Goal: Answer question/provide support: Share knowledge or assist other users

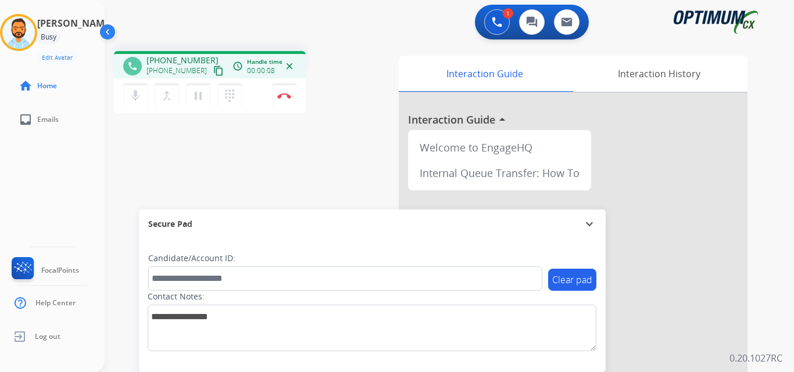
click at [213, 74] on mat-icon "content_copy" at bounding box center [218, 71] width 10 height 10
click at [290, 89] on button "Disconnect" at bounding box center [284, 96] width 24 height 24
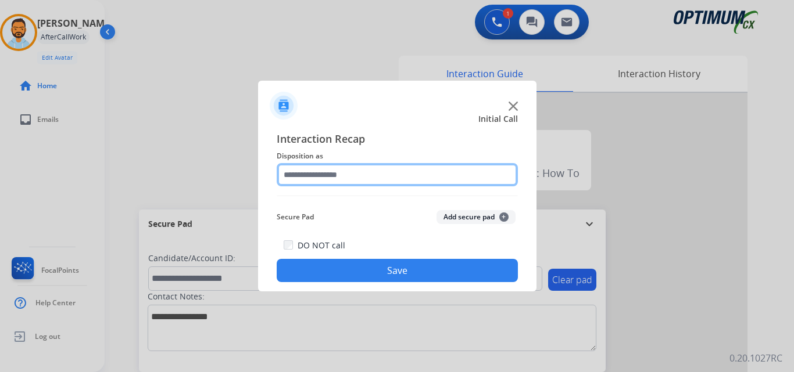
click at [382, 180] on input "text" at bounding box center [397, 174] width 241 height 23
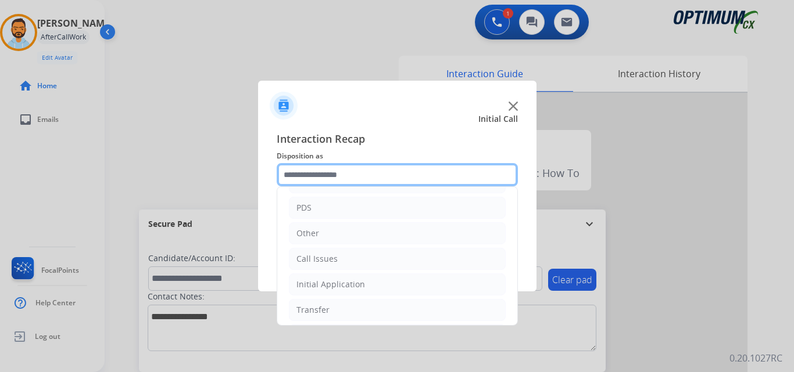
scroll to position [41, 0]
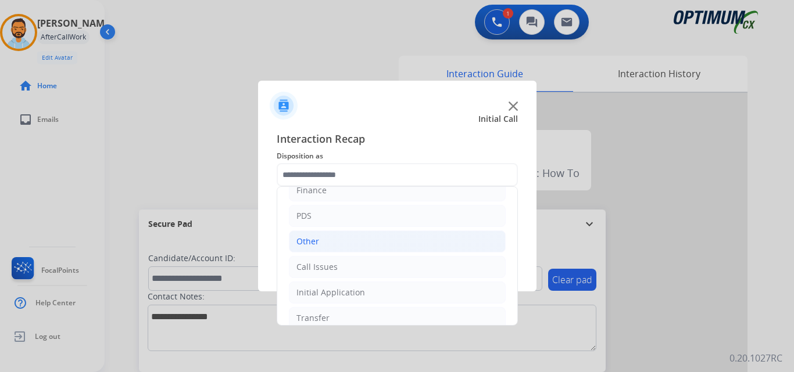
click at [353, 231] on li "Other" at bounding box center [397, 242] width 217 height 22
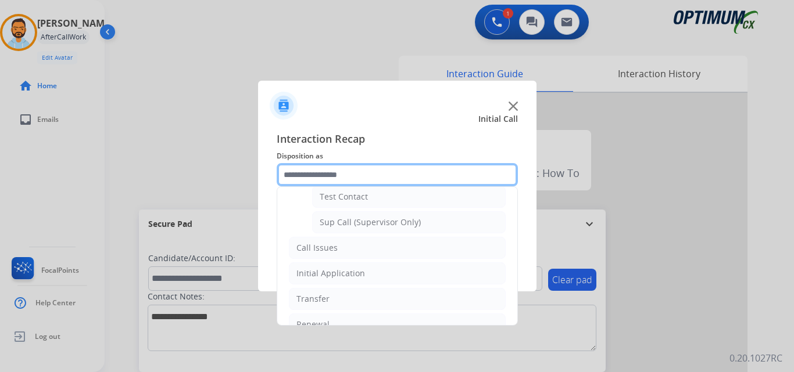
scroll to position [283, 0]
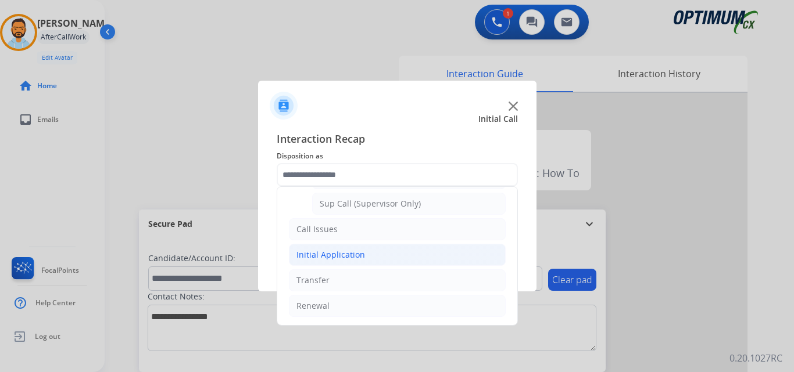
click at [353, 259] on div "Initial Application" at bounding box center [330, 255] width 69 height 12
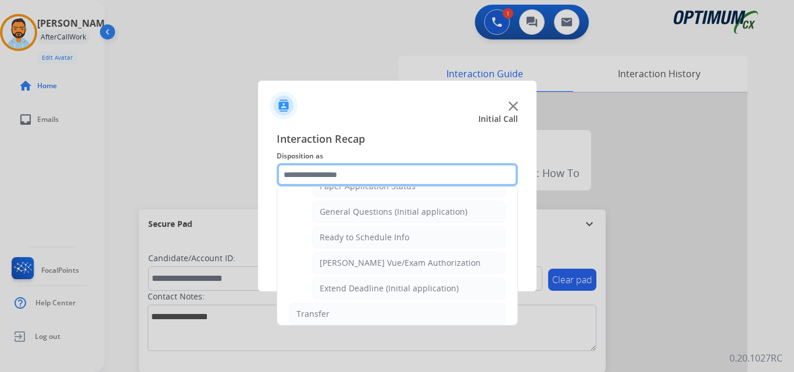
scroll to position [658, 0]
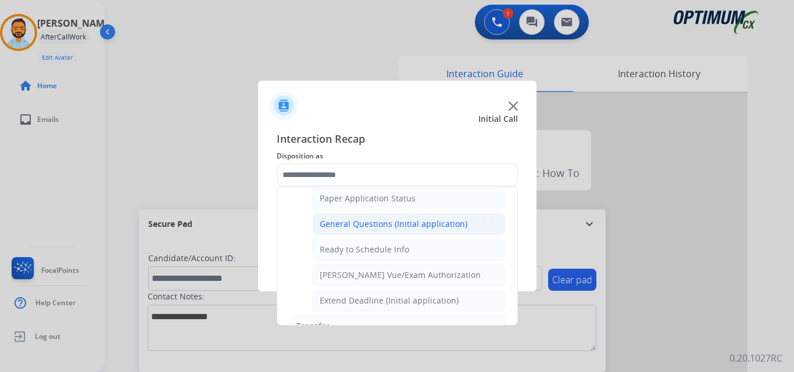
click at [384, 228] on div "General Questions (Initial application)" at bounding box center [394, 224] width 148 height 12
type input "**********"
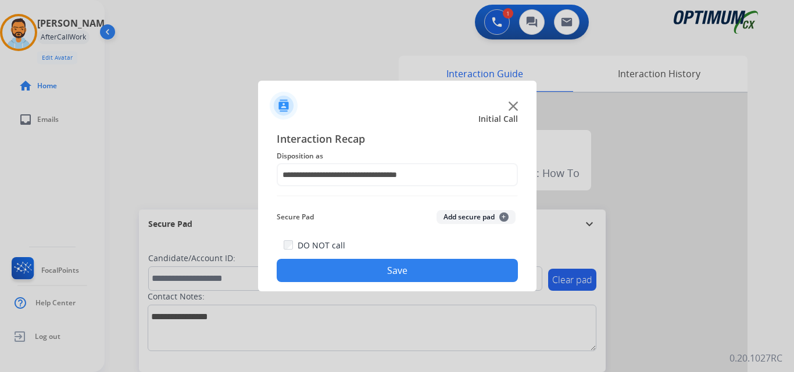
click at [388, 273] on button "Save" at bounding box center [397, 270] width 241 height 23
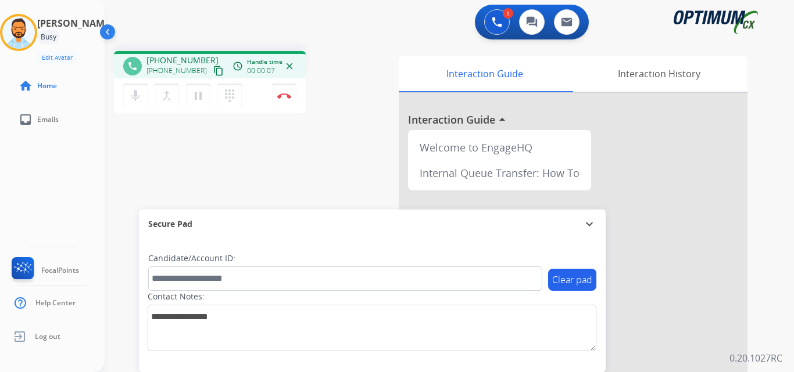
click at [213, 69] on mat-icon "content_copy" at bounding box center [218, 71] width 10 height 10
click at [285, 93] on img at bounding box center [284, 96] width 14 height 6
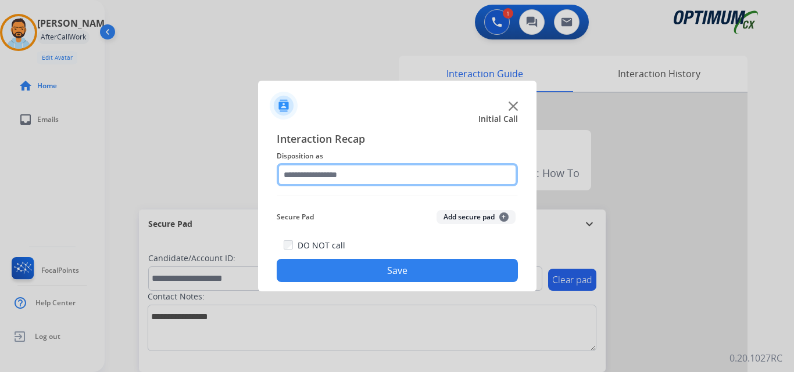
click at [397, 171] on input "text" at bounding box center [397, 174] width 241 height 23
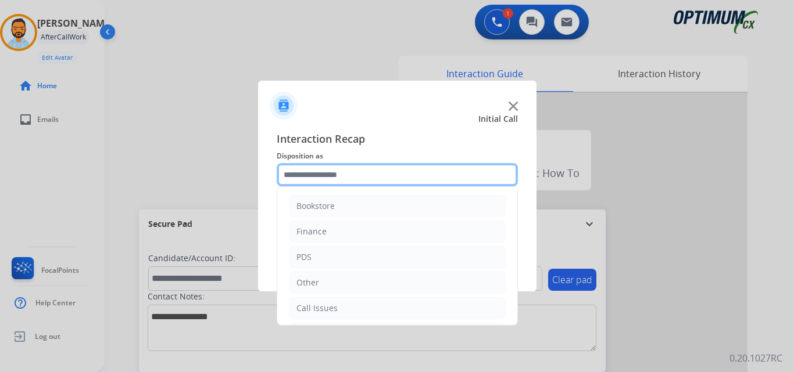
scroll to position [79, 0]
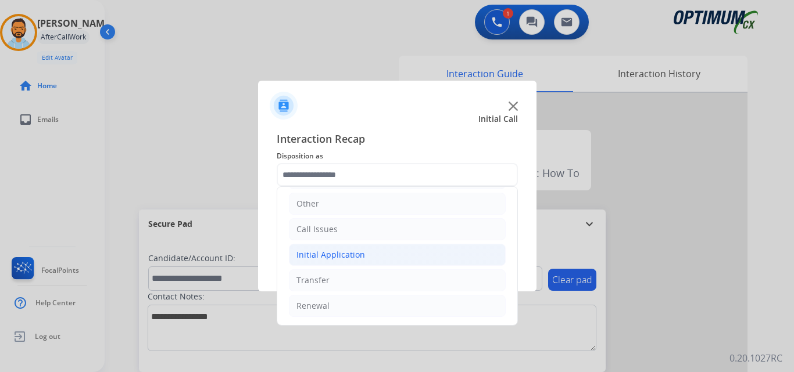
click at [369, 264] on li "Initial Application" at bounding box center [397, 255] width 217 height 22
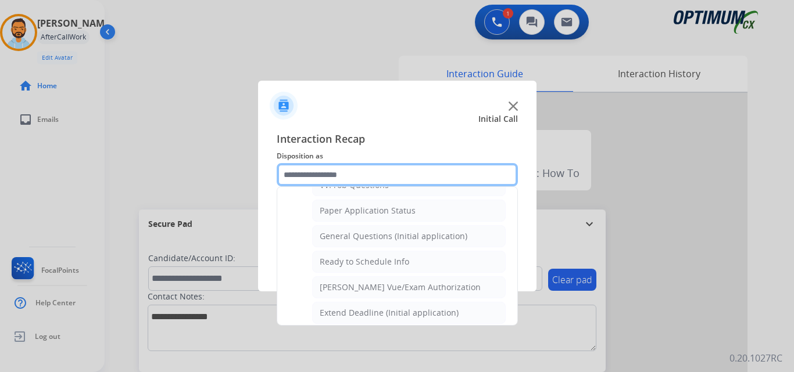
scroll to position [622, 0]
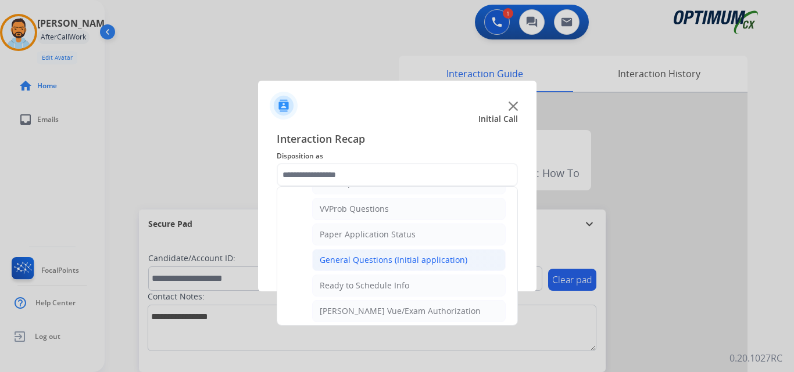
click at [400, 260] on div "General Questions (Initial application)" at bounding box center [394, 260] width 148 height 12
type input "**********"
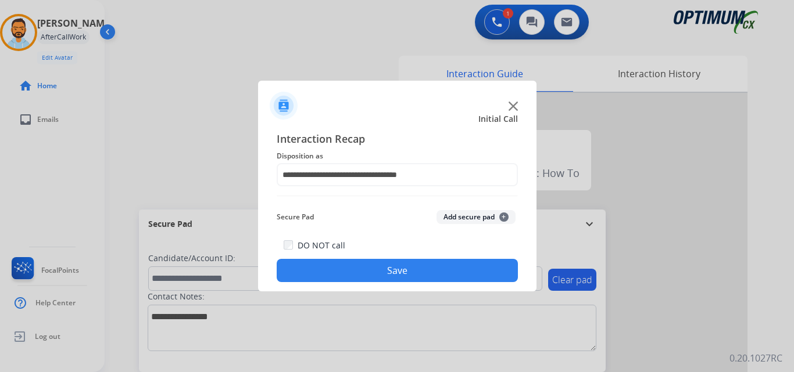
click at [404, 272] on button "Save" at bounding box center [397, 270] width 241 height 23
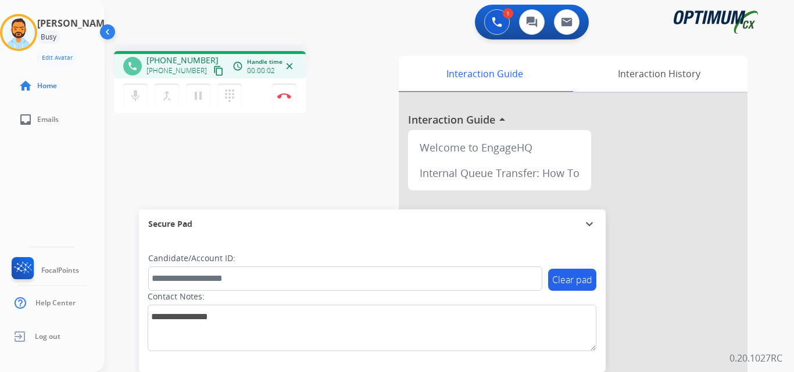
click at [213, 69] on mat-icon "content_copy" at bounding box center [218, 71] width 10 height 10
click at [285, 91] on button "Disconnect" at bounding box center [284, 96] width 24 height 24
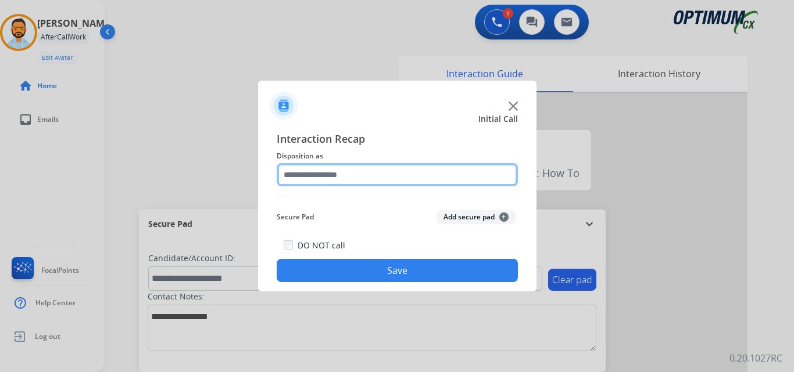
click at [407, 180] on input "text" at bounding box center [397, 174] width 241 height 23
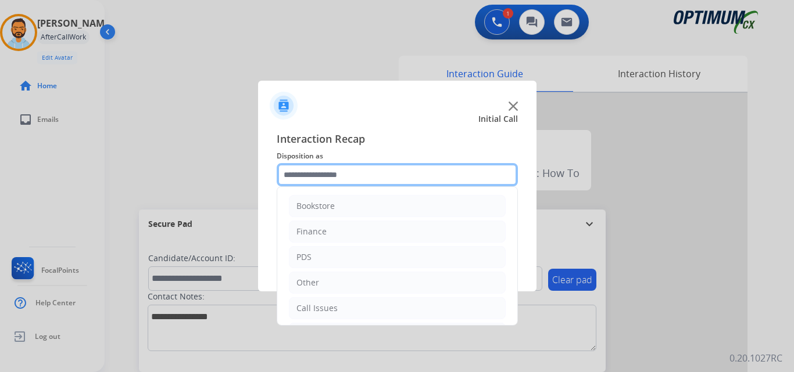
scroll to position [79, 0]
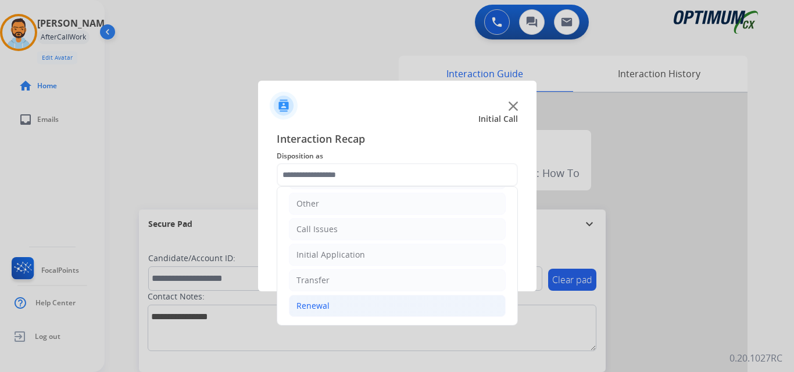
click at [357, 309] on li "Renewal" at bounding box center [397, 306] width 217 height 22
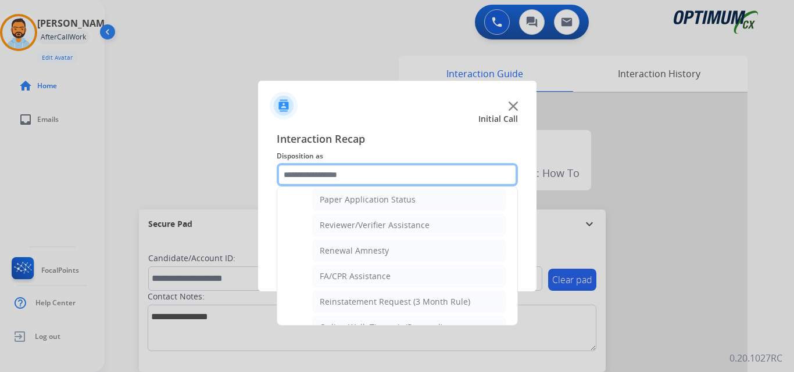
scroll to position [429, 0]
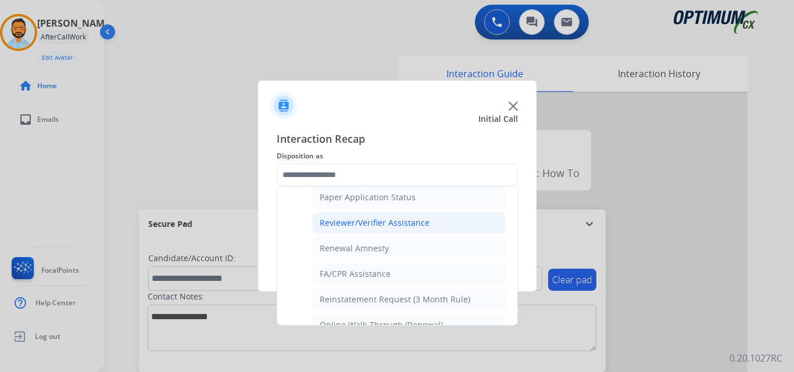
click at [411, 218] on div "Reviewer/Verifier Assistance" at bounding box center [375, 223] width 110 height 12
type input "**********"
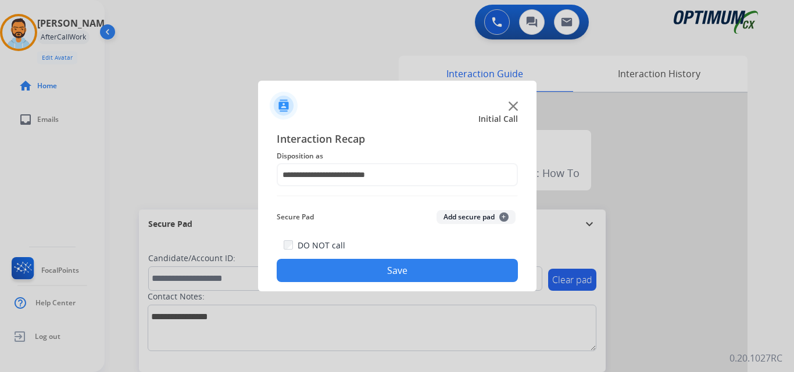
click at [437, 263] on button "Save" at bounding box center [397, 270] width 241 height 23
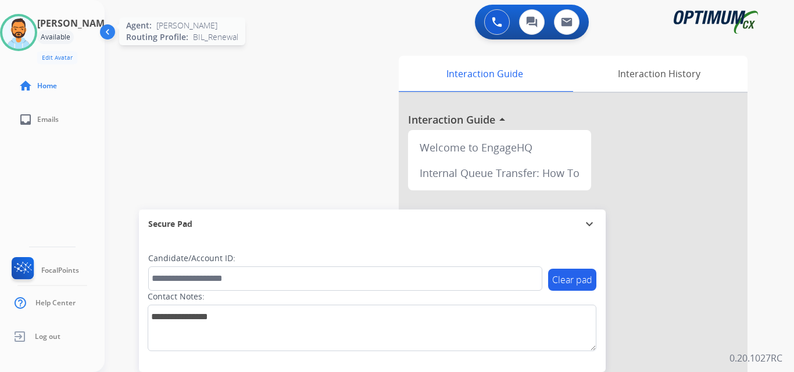
click at [28, 40] on img at bounding box center [18, 32] width 33 height 33
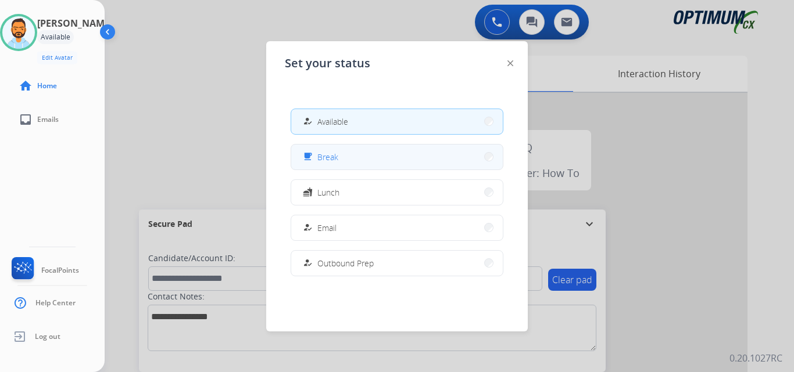
click at [414, 156] on button "free_breakfast Break" at bounding box center [396, 157] width 211 height 25
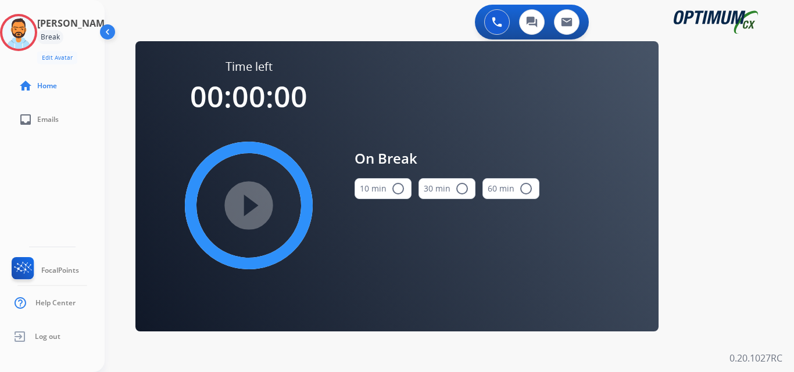
click at [387, 186] on button "10 min radio_button_unchecked" at bounding box center [382, 188] width 57 height 21
click at [243, 210] on mat-icon "play_circle_filled" at bounding box center [249, 206] width 14 height 14
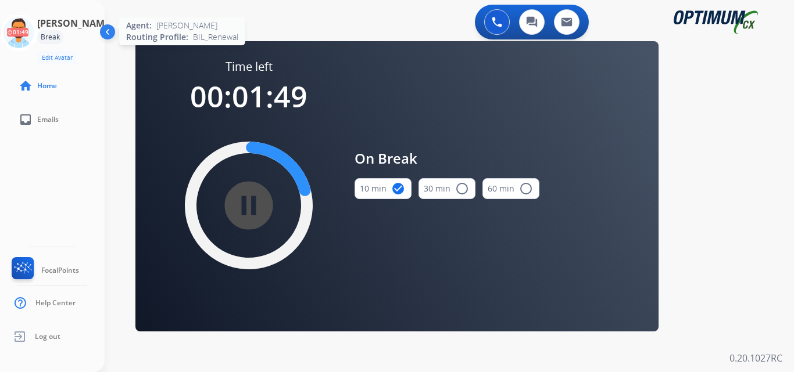
click at [33, 32] on icon at bounding box center [19, 33] width 38 height 38
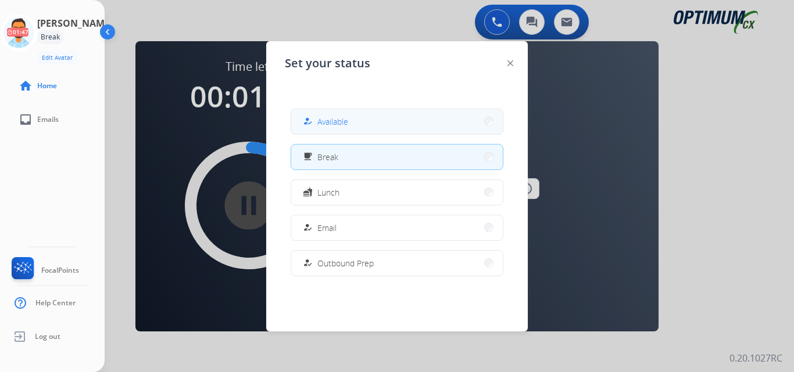
click at [351, 125] on button "how_to_reg Available" at bounding box center [396, 121] width 211 height 25
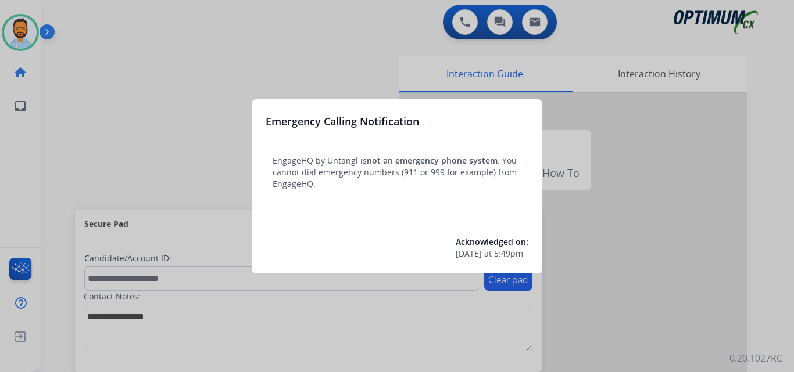
click at [80, 117] on div at bounding box center [397, 186] width 794 height 372
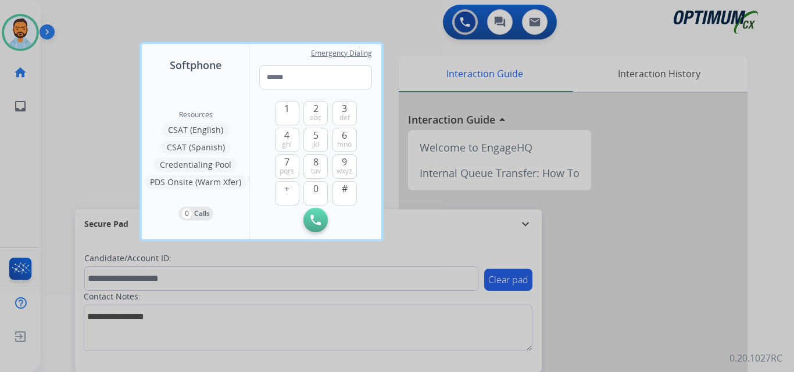
click at [80, 117] on div at bounding box center [397, 186] width 794 height 372
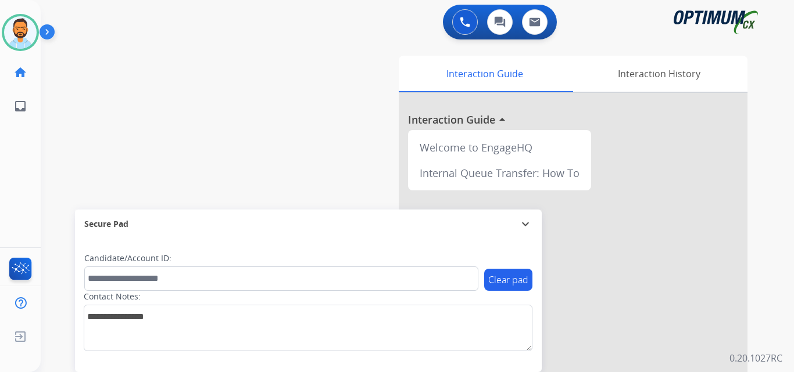
click at [41, 39] on img at bounding box center [50, 34] width 20 height 22
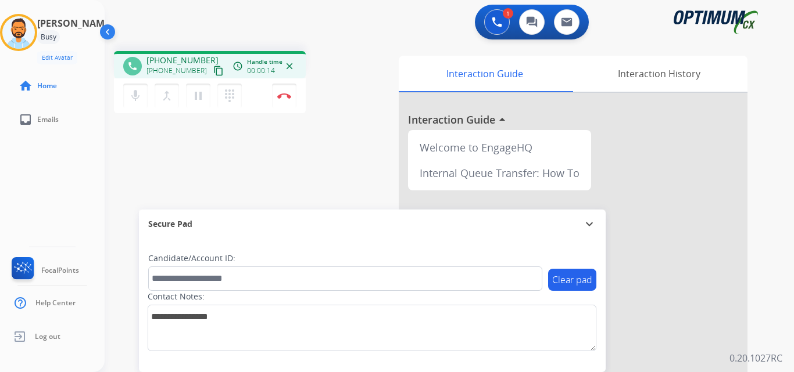
click at [213, 71] on mat-icon "content_copy" at bounding box center [218, 71] width 10 height 10
click at [213, 70] on mat-icon "content_copy" at bounding box center [218, 71] width 10 height 10
click at [283, 94] on img at bounding box center [284, 96] width 14 height 6
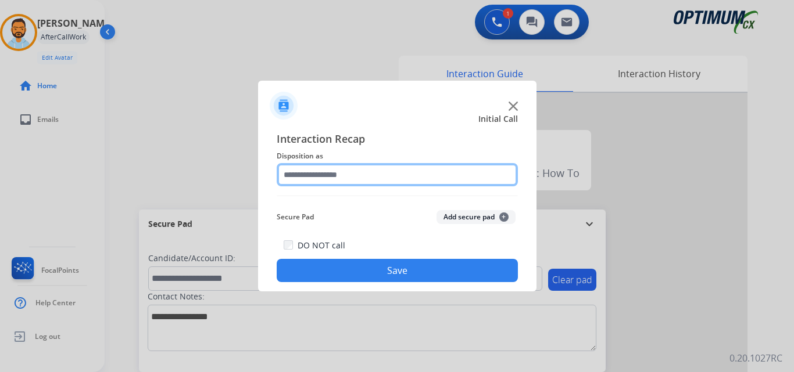
click at [393, 175] on input "text" at bounding box center [397, 174] width 241 height 23
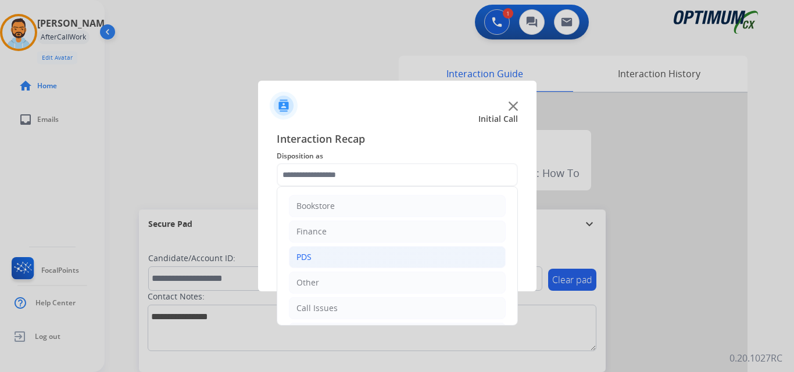
click at [344, 259] on li "PDS" at bounding box center [397, 257] width 217 height 22
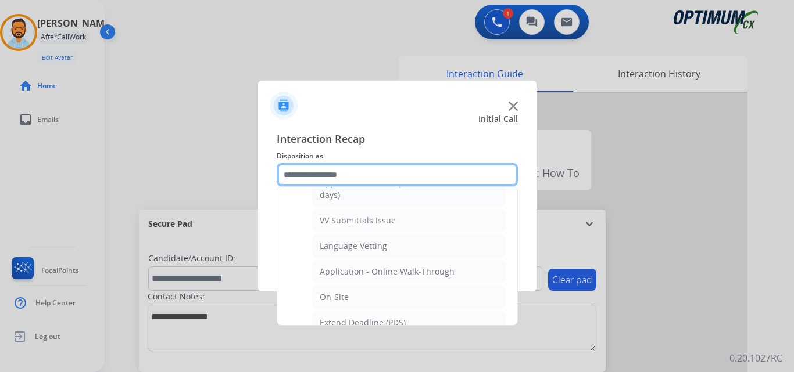
scroll to position [206, 0]
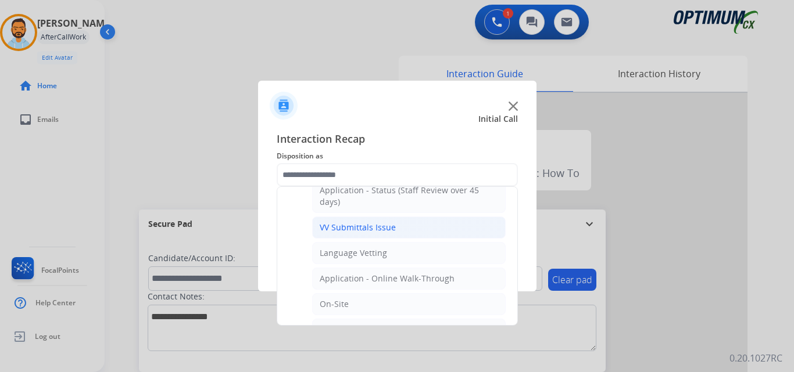
click at [381, 227] on div "VV Submittals Issue" at bounding box center [358, 228] width 76 height 12
type input "**********"
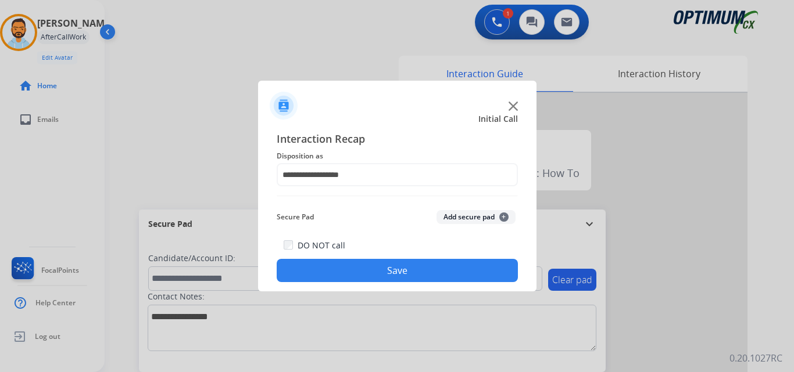
click at [389, 269] on button "Save" at bounding box center [397, 270] width 241 height 23
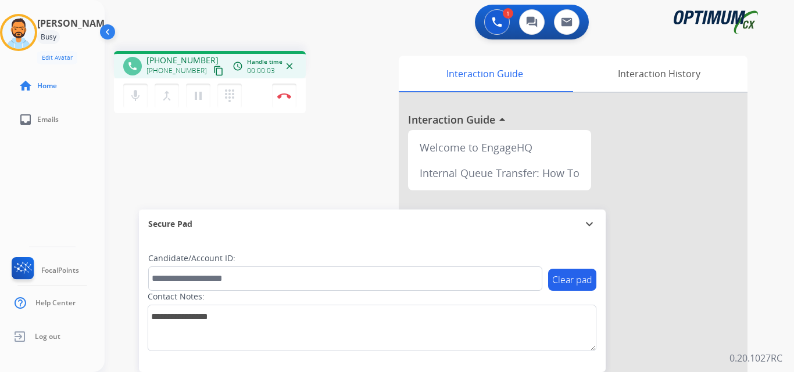
click at [213, 76] on mat-icon "content_copy" at bounding box center [218, 71] width 10 height 10
click at [221, 31] on div "1 Voice Interactions 0 Chat Interactions 0 Email Interactions" at bounding box center [442, 23] width 647 height 37
click at [281, 96] on img at bounding box center [284, 96] width 14 height 6
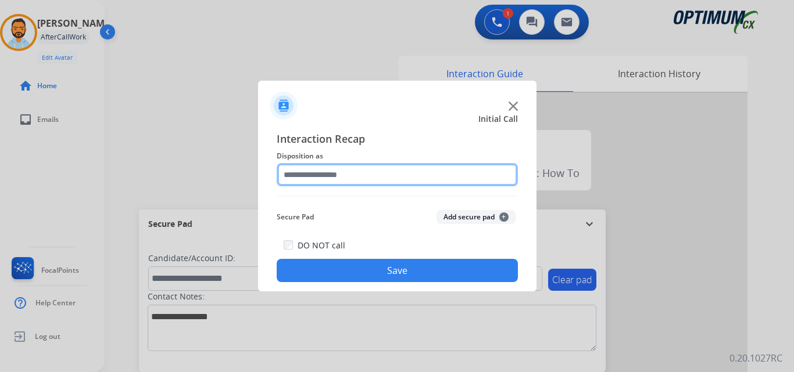
click at [388, 177] on input "text" at bounding box center [397, 174] width 241 height 23
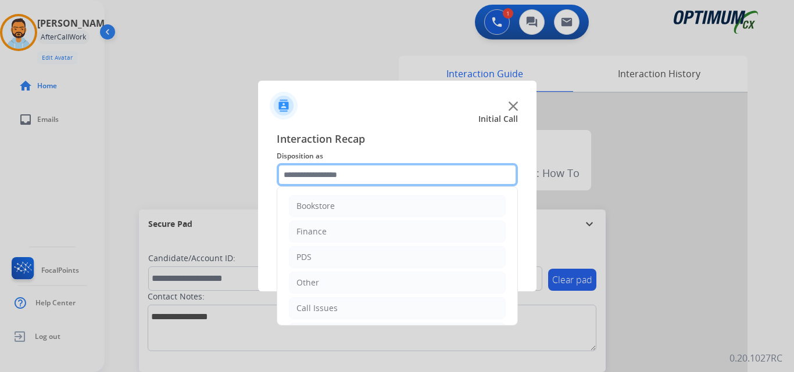
scroll to position [79, 0]
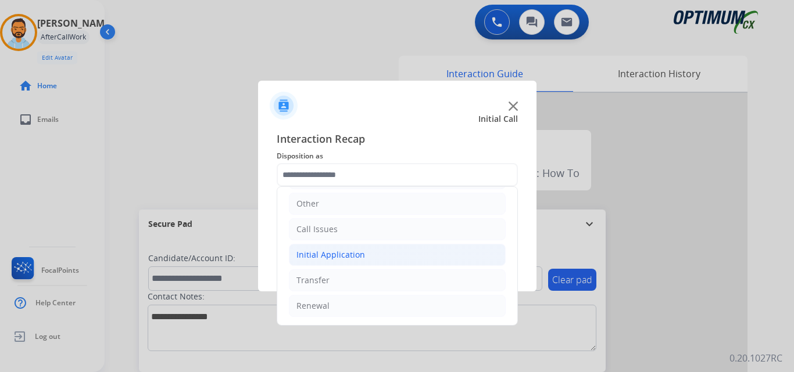
click at [368, 257] on li "Initial Application" at bounding box center [397, 255] width 217 height 22
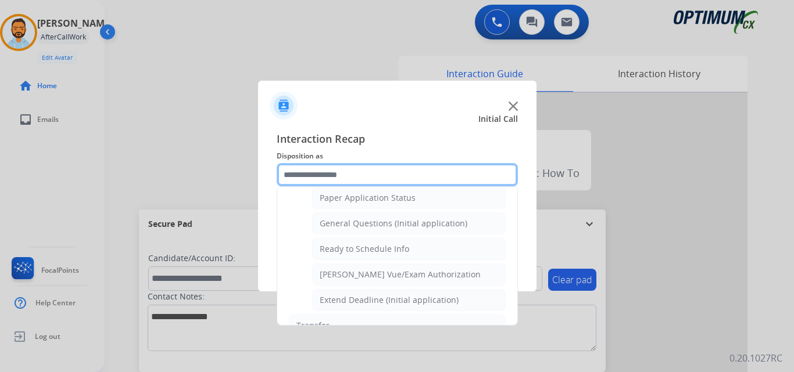
scroll to position [652, 0]
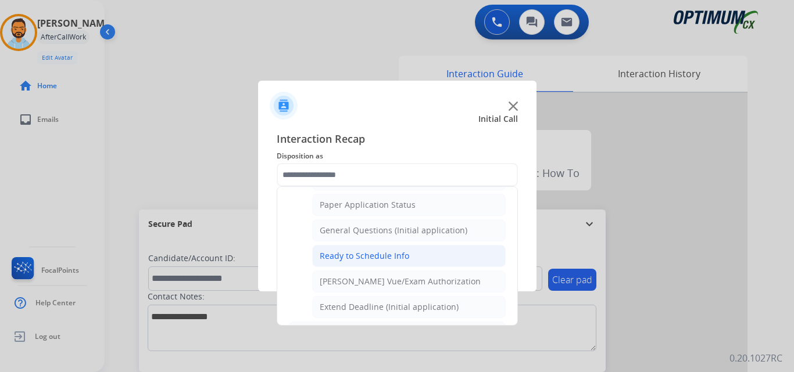
click at [403, 259] on div "Ready to Schedule Info" at bounding box center [364, 256] width 89 height 12
type input "**********"
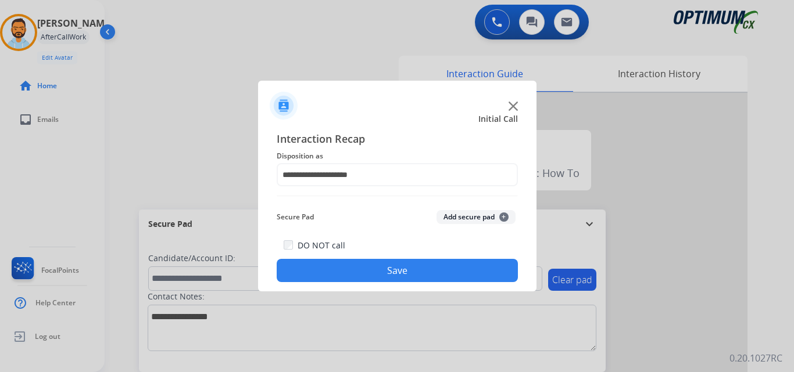
click at [387, 266] on button "Save" at bounding box center [397, 270] width 241 height 23
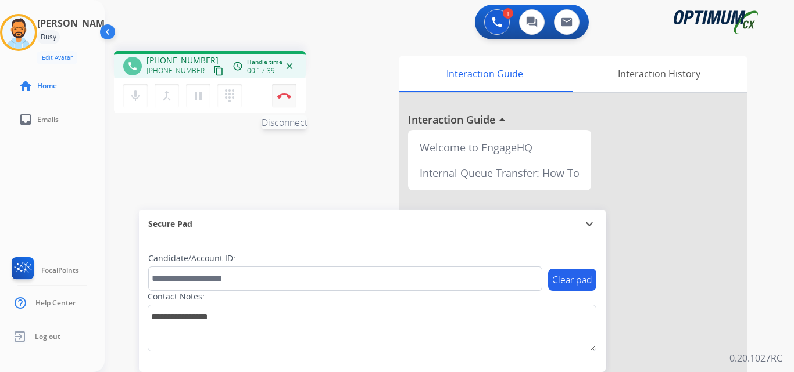
click at [286, 94] on img at bounding box center [284, 96] width 14 height 6
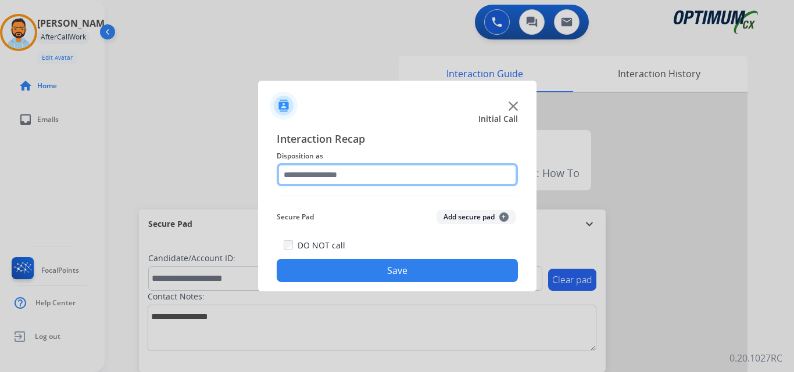
click at [415, 172] on input "text" at bounding box center [397, 174] width 241 height 23
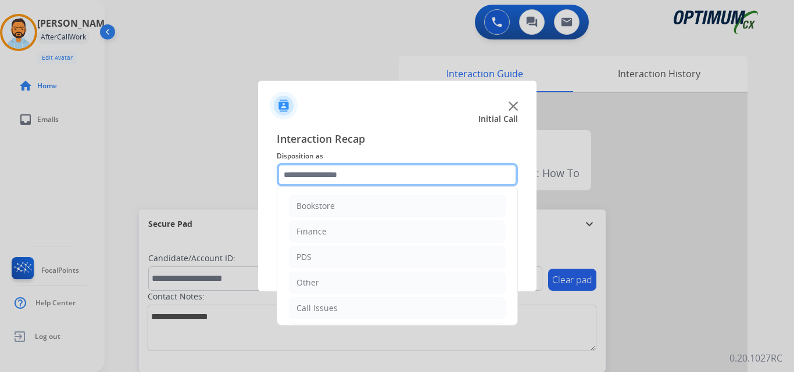
scroll to position [79, 0]
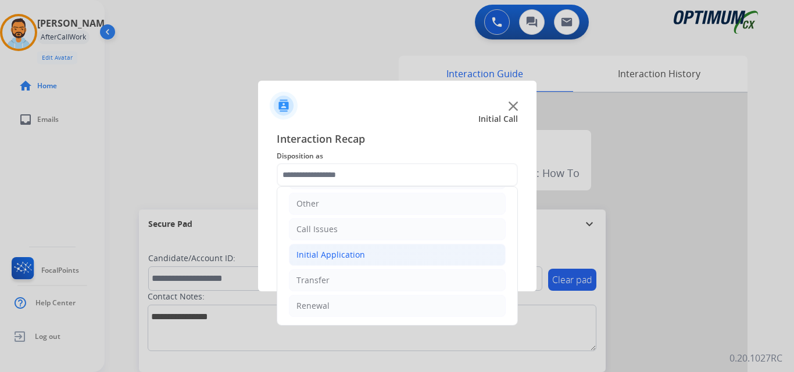
click at [367, 256] on li "Initial Application" at bounding box center [397, 255] width 217 height 22
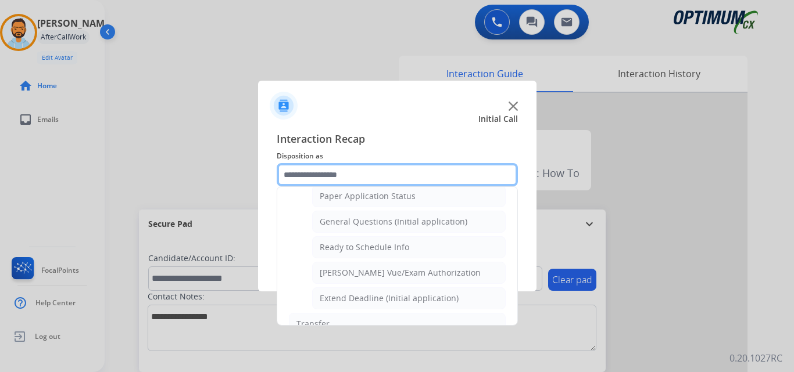
scroll to position [655, 0]
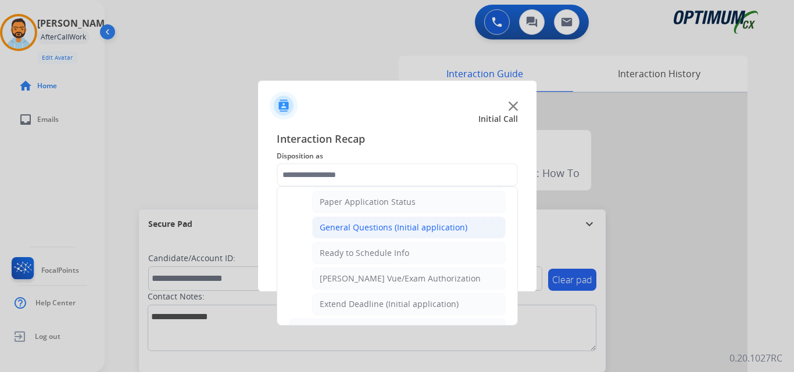
click at [390, 234] on li "General Questions (Initial application)" at bounding box center [408, 228] width 193 height 22
type input "**********"
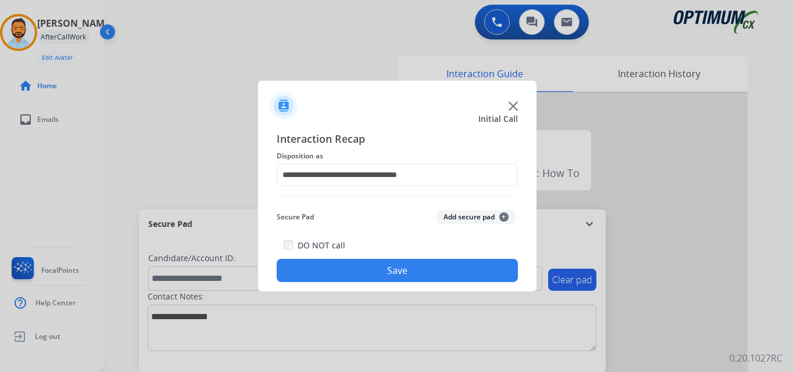
click at [375, 271] on button "Save" at bounding box center [397, 270] width 241 height 23
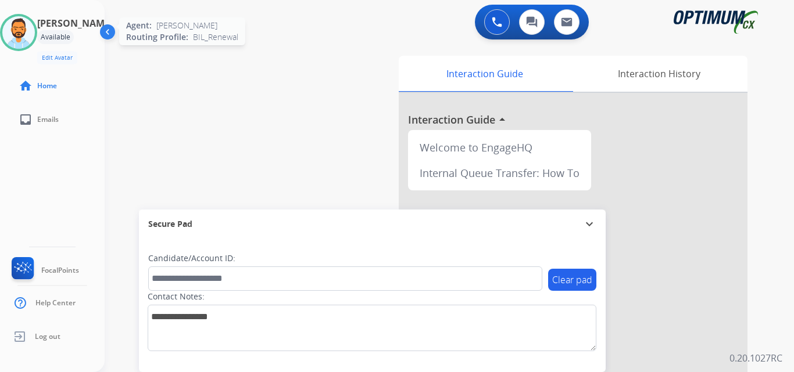
click at [32, 27] on img at bounding box center [18, 32] width 33 height 33
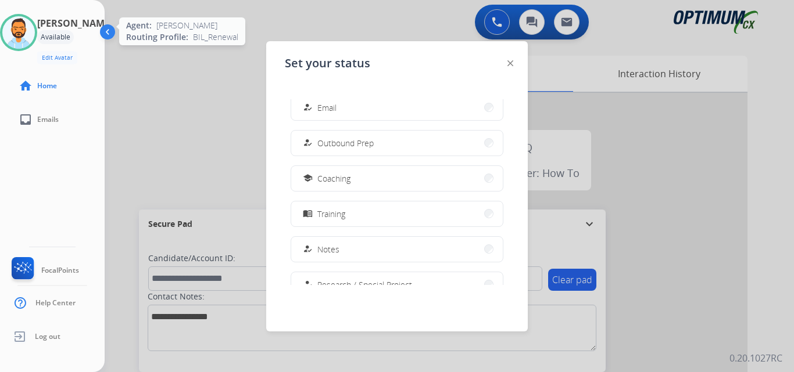
scroll to position [290, 0]
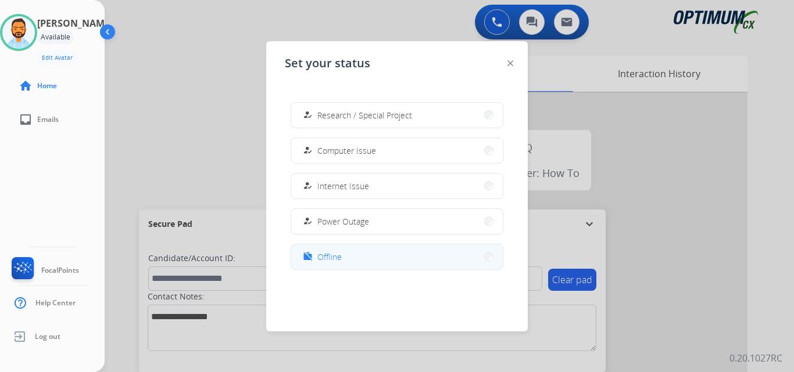
click at [338, 253] on span "Offline" at bounding box center [329, 257] width 24 height 12
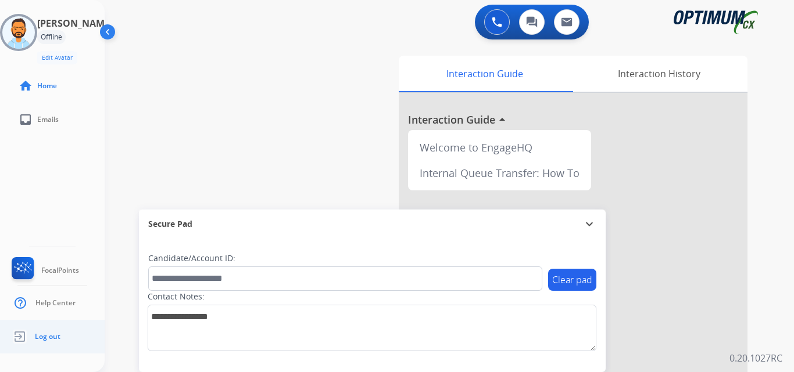
click at [53, 345] on link "Log out" at bounding box center [34, 337] width 51 height 22
